Goal: Task Accomplishment & Management: Manage account settings

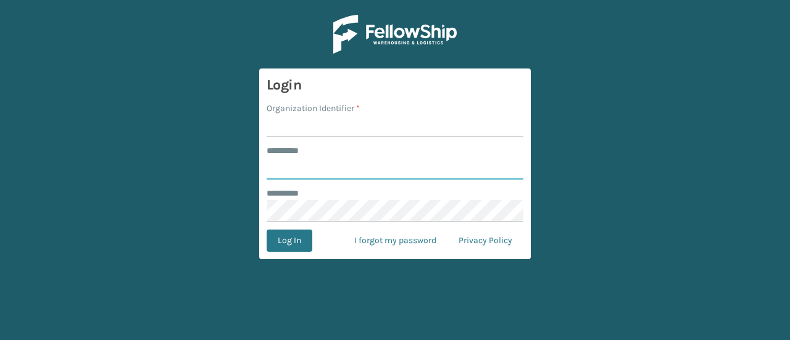
type input "*****"
click at [350, 123] on input "Organization Identifier *" at bounding box center [395, 126] width 257 height 22
drag, startPoint x: 444, startPoint y: 128, endPoint x: 445, endPoint y: 121, distance: 6.9
click at [445, 121] on input "Organization Identifier *" at bounding box center [395, 126] width 257 height 22
click at [0, 340] on com-1password-button at bounding box center [0, 340] width 0 height 0
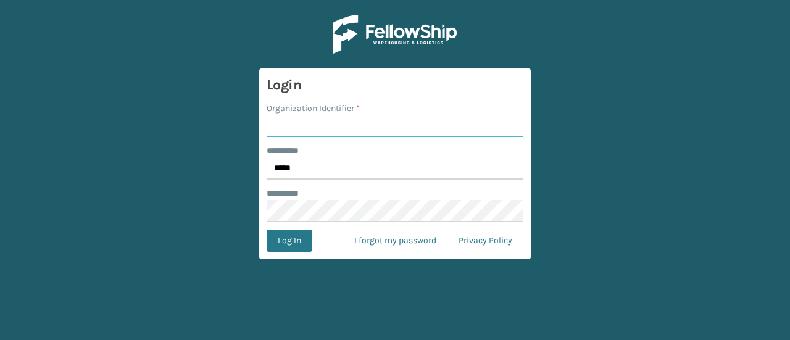
click at [413, 124] on input "Organization Identifier *" at bounding box center [395, 126] width 257 height 22
click at [398, 125] on input "Organization Identifier *" at bounding box center [395, 126] width 257 height 22
click at [143, 146] on main "Login Organization Identifier * LifePro ******** * ***** ******** * Log In I fo…" at bounding box center [395, 170] width 790 height 340
click at [285, 125] on input "LifePro" at bounding box center [395, 126] width 257 height 22
click at [328, 121] on input "LifePro" at bounding box center [395, 126] width 257 height 22
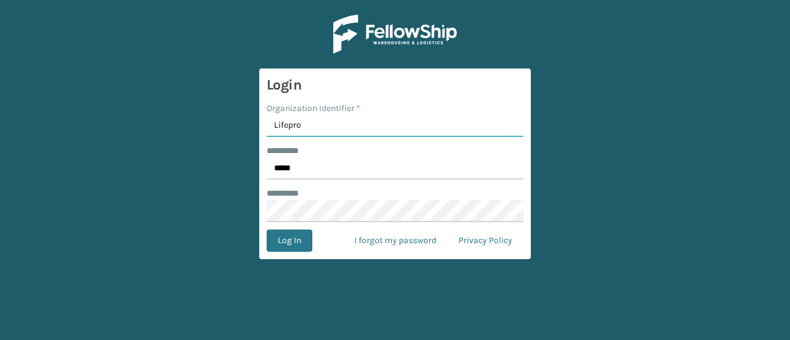
type input "Lifepro"
click at [169, 141] on main "Login Organization Identifier * Lifepro ******** * ***** ******** * Log In I fo…" at bounding box center [395, 170] width 790 height 340
click at [283, 230] on button "Log In" at bounding box center [290, 241] width 46 height 22
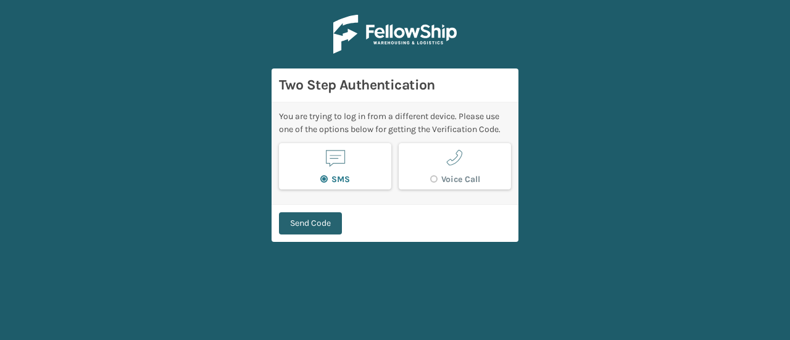
click at [298, 223] on button "Send Code" at bounding box center [310, 223] width 63 height 22
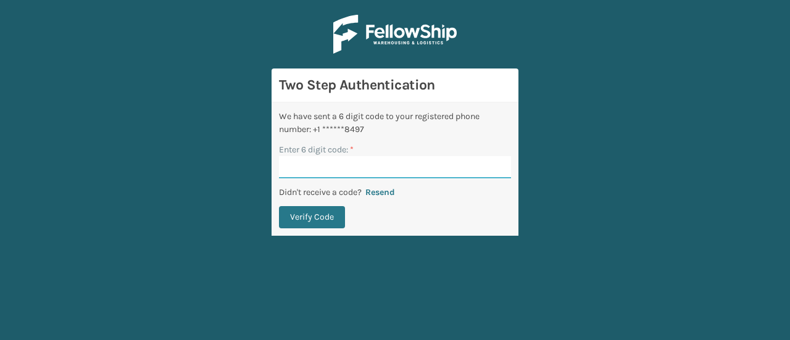
click at [325, 161] on input "Enter 6 digit code: *" at bounding box center [395, 167] width 232 height 22
paste input "045763"
type input "045763"
click at [312, 219] on button "Verify Code" at bounding box center [312, 217] width 66 height 22
